Goal: Book appointment/travel/reservation

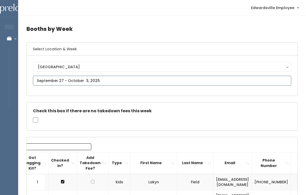
click at [128, 85] on input "text" at bounding box center [162, 81] width 258 height 10
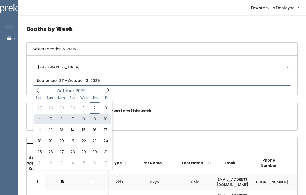
type input "October 4 to October 10"
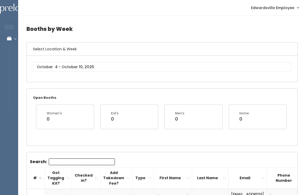
click at [147, 82] on div "Select Location & Week Edwardsville" at bounding box center [161, 62] width 271 height 40
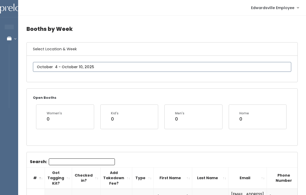
click at [135, 72] on input "text" at bounding box center [162, 67] width 258 height 10
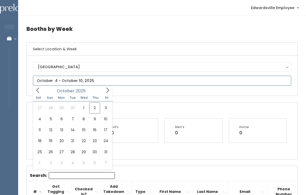
click at [141, 85] on input "text" at bounding box center [162, 81] width 258 height 10
click at [110, 91] on icon at bounding box center [108, 90] width 6 height 6
click at [105, 93] on icon at bounding box center [108, 90] width 6 height 6
click at [43, 89] on span at bounding box center [38, 90] width 10 height 8
type input "November 15 to November 21"
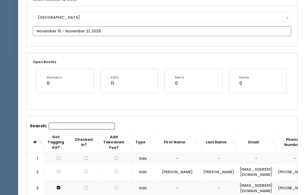
click at [119, 28] on input "text" at bounding box center [162, 31] width 258 height 10
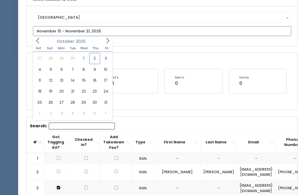
scroll to position [50, 0]
click at [109, 41] on icon at bounding box center [108, 41] width 6 height 6
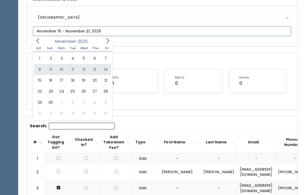
type input "November 8 to November 14"
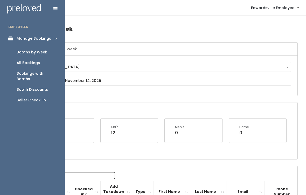
click at [45, 87] on div "Booth Discounts" at bounding box center [32, 89] width 31 height 5
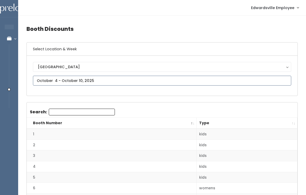
click at [123, 82] on input "text" at bounding box center [162, 81] width 258 height 10
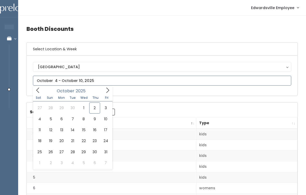
click at [36, 91] on icon at bounding box center [38, 90] width 6 height 6
type input "September 27 to October 3"
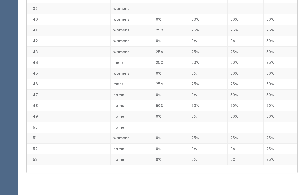
scroll to position [537, 0]
